Goal: Find specific page/section: Find specific page/section

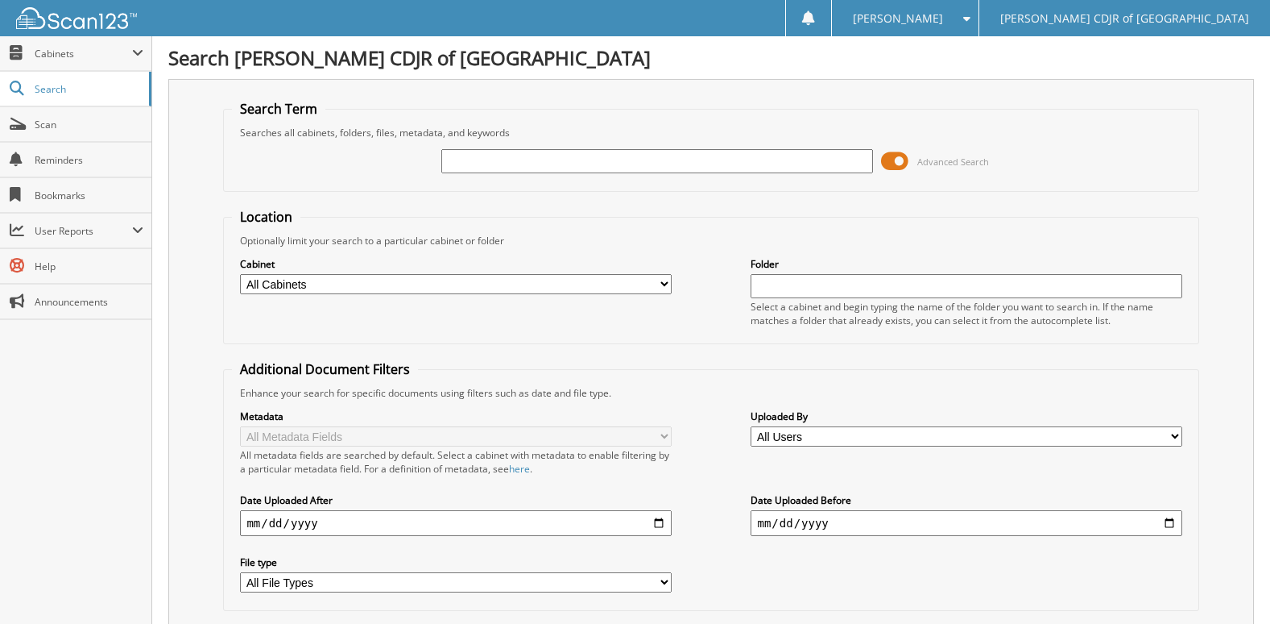
click at [548, 166] on input "text" at bounding box center [656, 161] width 431 height 24
type input "65300"
click at [40, 120] on span "Scan" at bounding box center [89, 125] width 109 height 14
